Goal: Find specific page/section: Find specific page/section

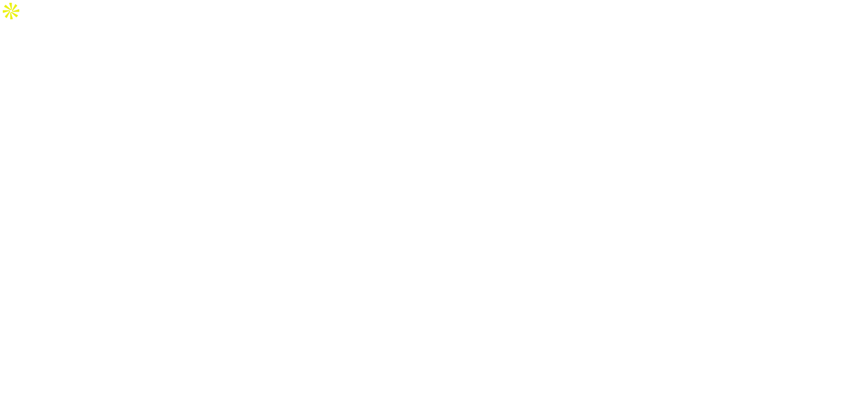
select select "Song"
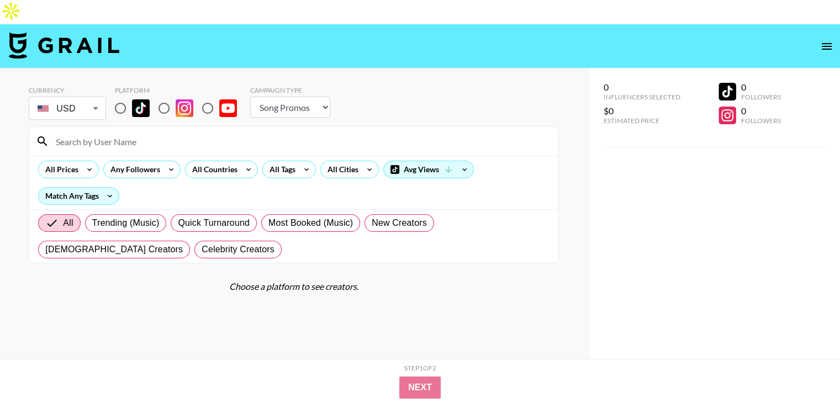
click at [122, 97] on input "radio" at bounding box center [120, 108] width 23 height 23
radio input "true"
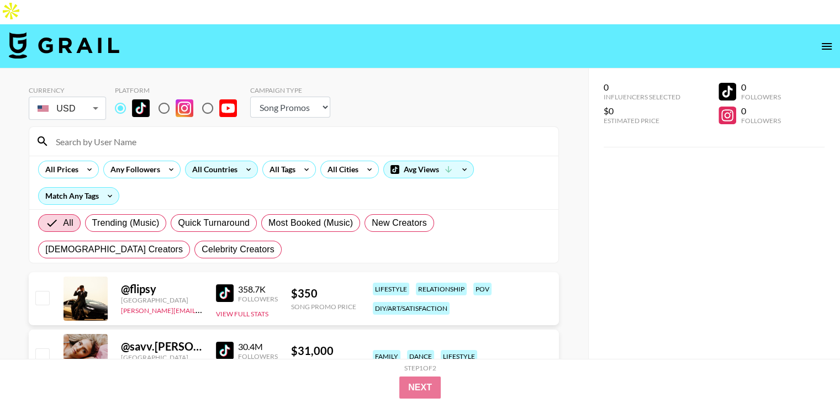
click at [241, 161] on div "All Countries" at bounding box center [221, 170] width 73 height 18
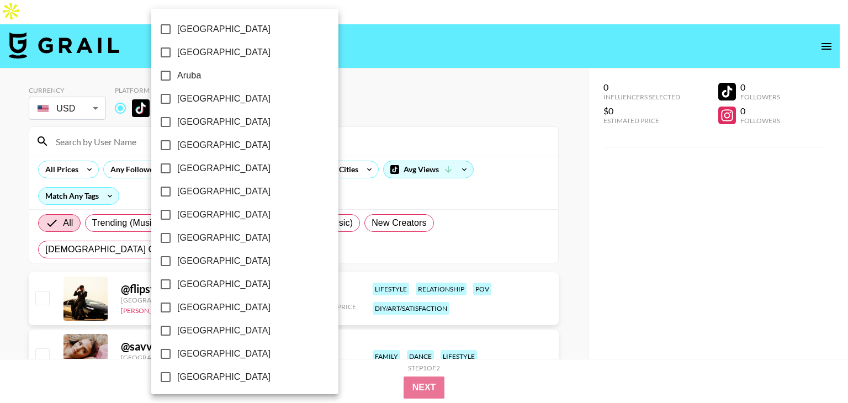
click at [329, 142] on div at bounding box center [424, 201] width 848 height 403
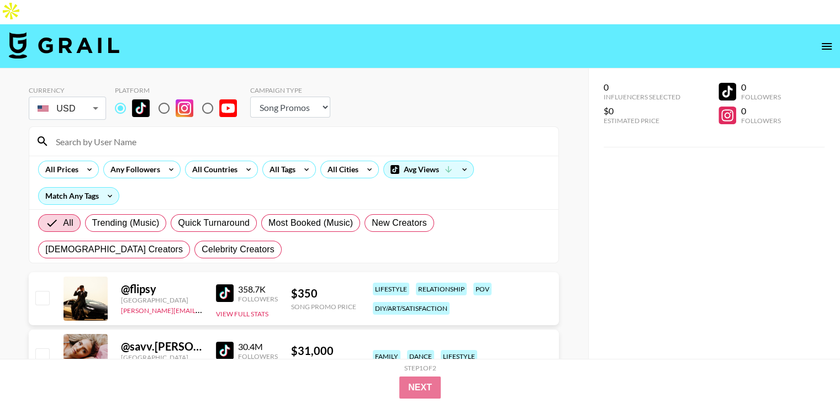
click at [294, 142] on div "[GEOGRAPHIC_DATA] [GEOGRAPHIC_DATA] [GEOGRAPHIC_DATA] [GEOGRAPHIC_DATA] [GEOGRA…" at bounding box center [420, 201] width 840 height 403
click at [325, 161] on div "All Cities" at bounding box center [341, 169] width 40 height 17
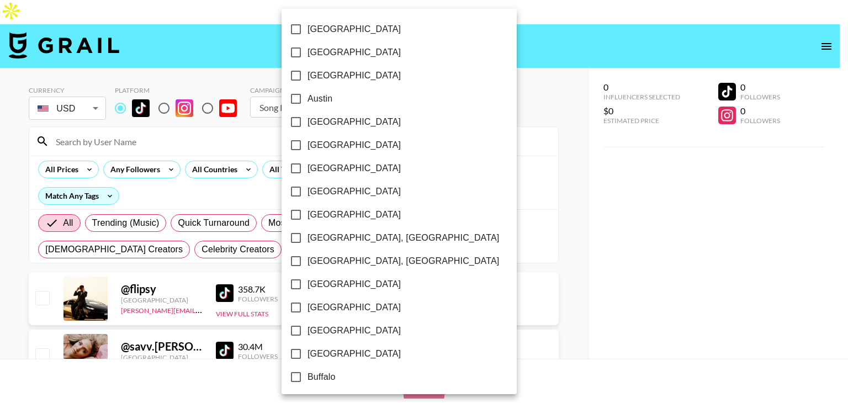
click at [295, 147] on input "[GEOGRAPHIC_DATA]" at bounding box center [295, 145] width 23 height 23
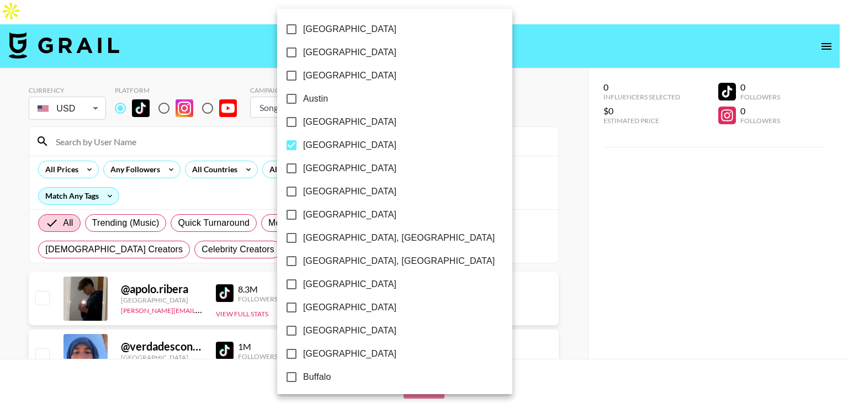
drag, startPoint x: 289, startPoint y: 144, endPoint x: 263, endPoint y: 144, distance: 26.0
click at [289, 144] on input "[GEOGRAPHIC_DATA]" at bounding box center [291, 145] width 23 height 23
checkbox input "false"
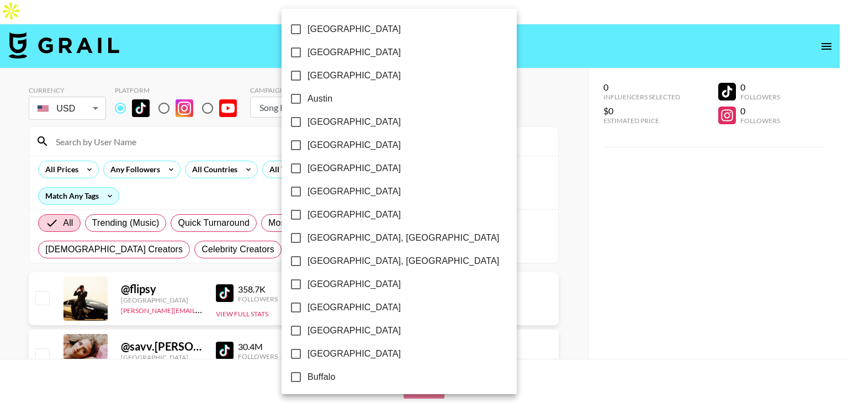
click at [279, 144] on div at bounding box center [424, 201] width 848 height 403
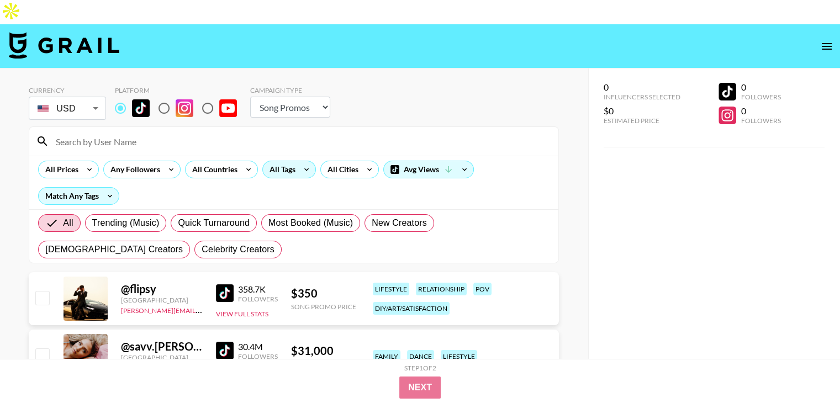
click at [273, 161] on div "All Tags" at bounding box center [280, 169] width 35 height 17
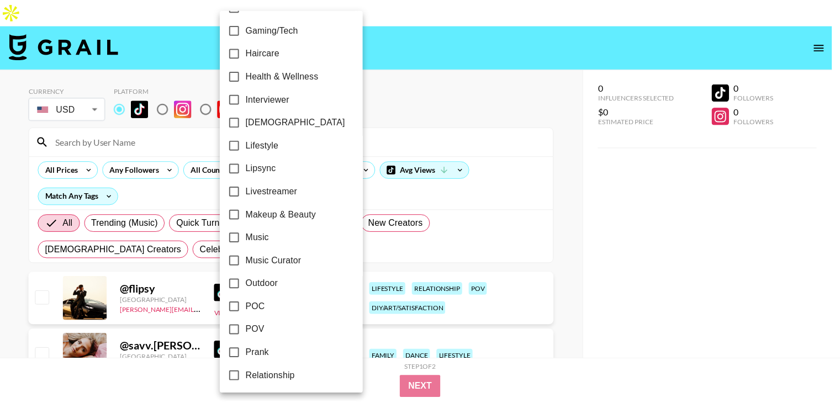
scroll to position [460, 0]
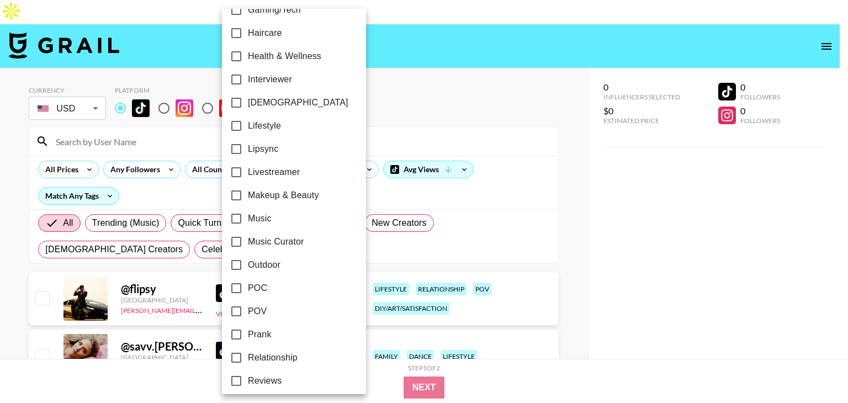
click at [265, 224] on span "Music" at bounding box center [260, 218] width 24 height 13
click at [248, 224] on input "Music" at bounding box center [236, 218] width 23 height 23
checkbox input "true"
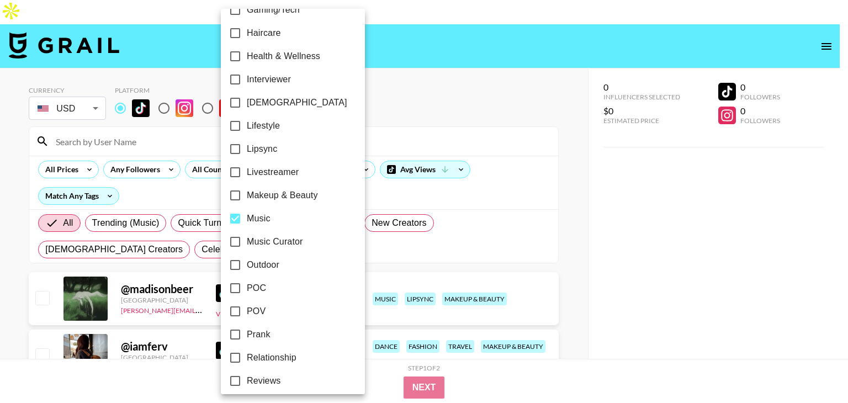
click at [0, 235] on div at bounding box center [424, 201] width 848 height 403
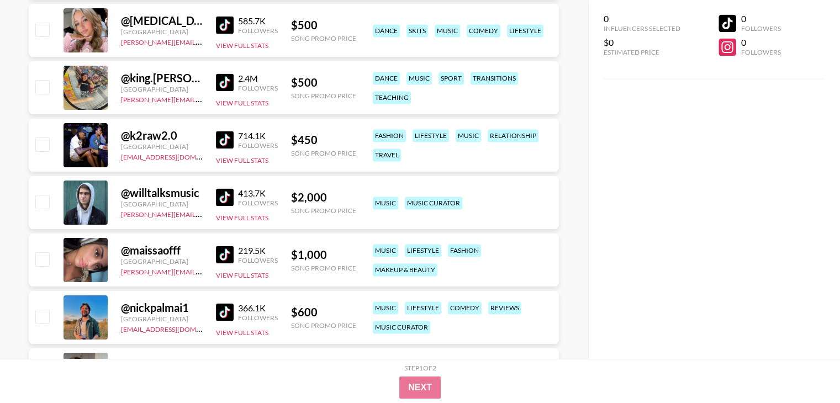
scroll to position [10311, 0]
